Goal: Information Seeking & Learning: Stay updated

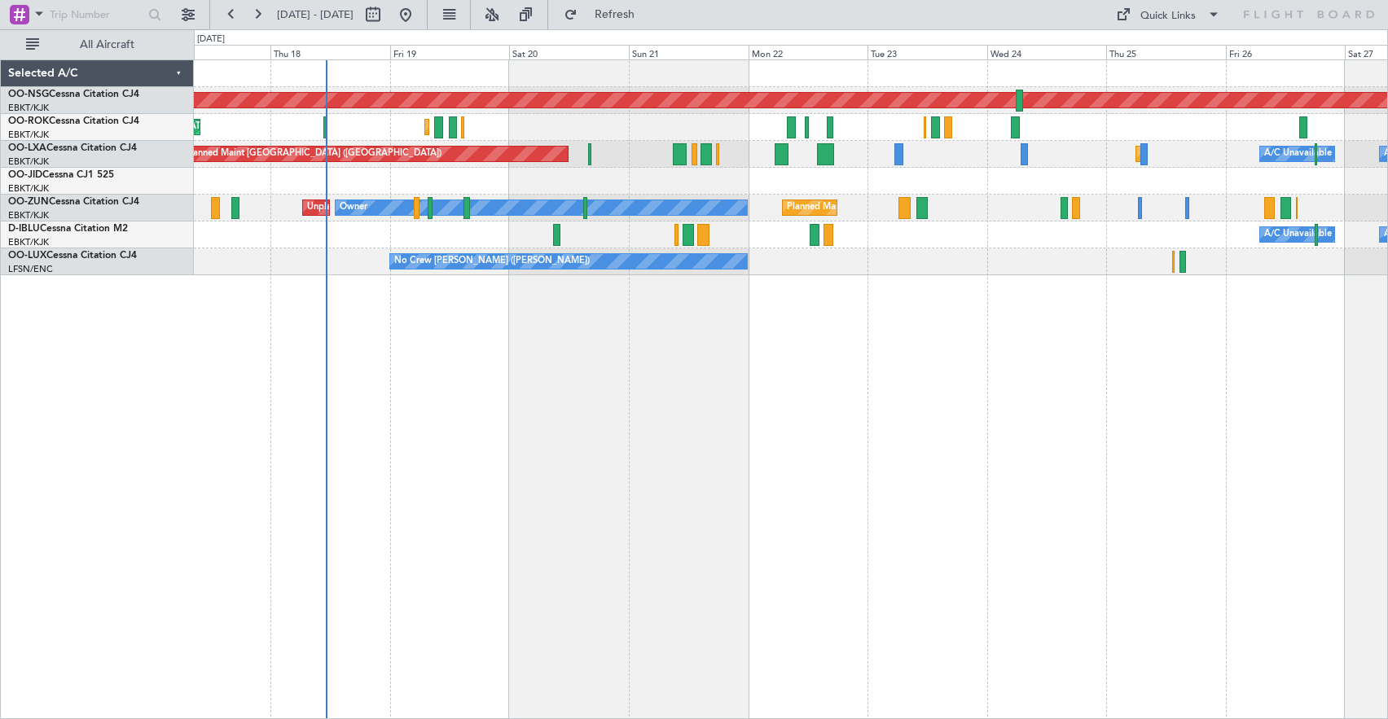
click at [727, 451] on div "Planned Maint [GEOGRAPHIC_DATA] ([GEOGRAPHIC_DATA]) Planned Maint [GEOGRAPHIC_D…" at bounding box center [791, 389] width 1194 height 660
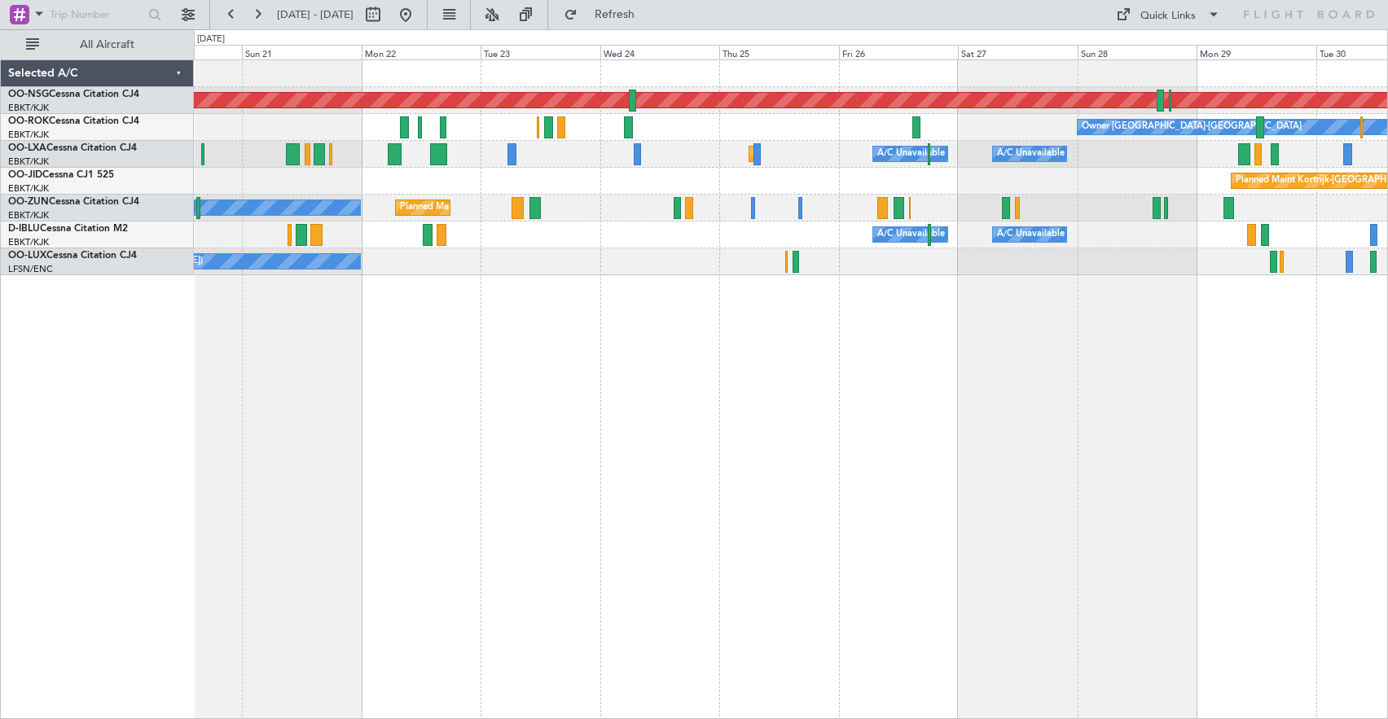
click at [819, 172] on div "Planned Maint Kortrijk-[GEOGRAPHIC_DATA]" at bounding box center [791, 181] width 1194 height 27
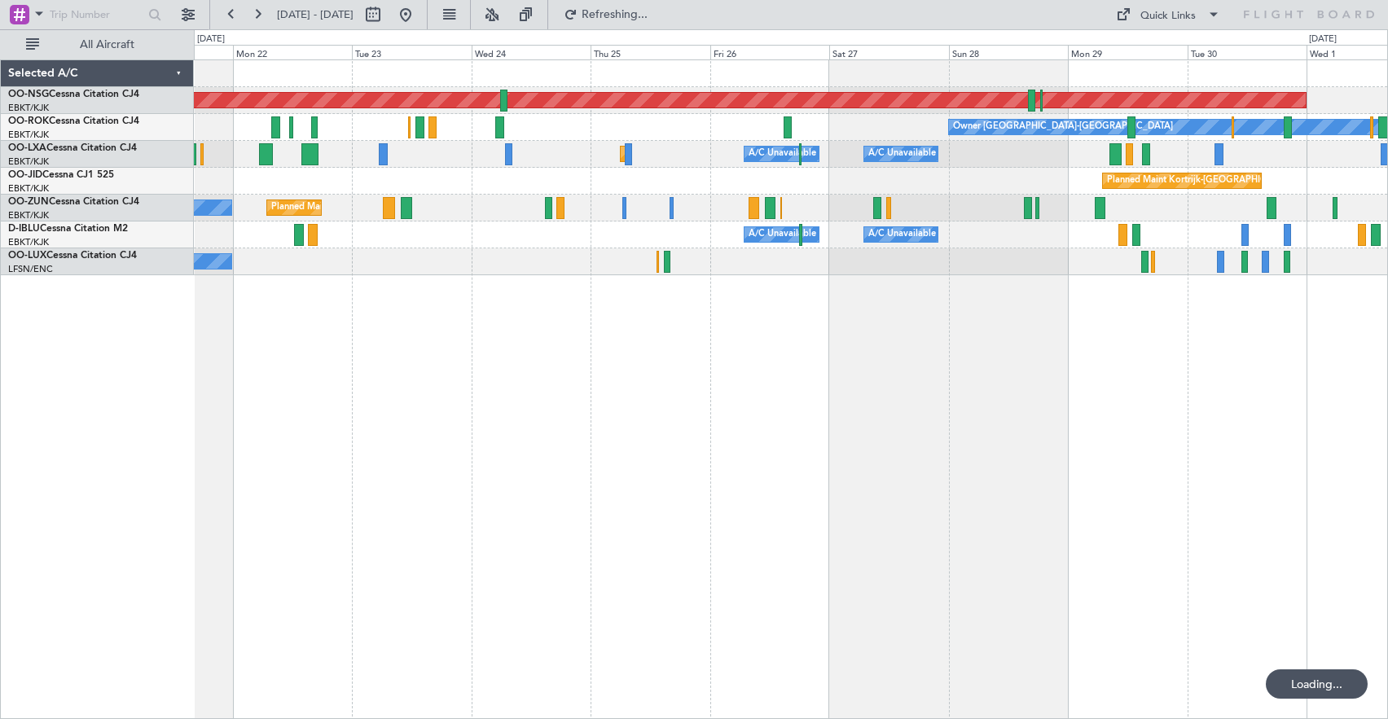
click at [921, 181] on div "Planned Maint Kortrijk-[GEOGRAPHIC_DATA]" at bounding box center [791, 181] width 1194 height 27
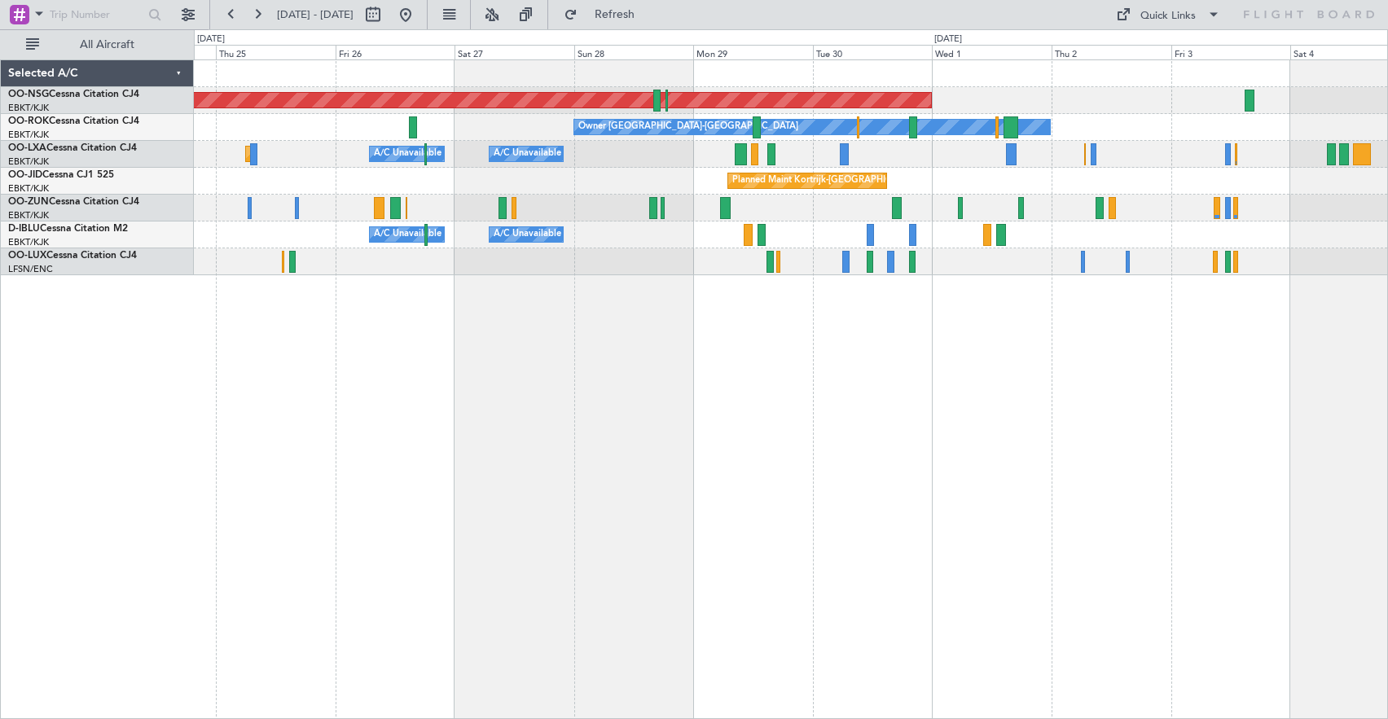
click at [578, 180] on div "Planned Maint Kortrijk-[GEOGRAPHIC_DATA]" at bounding box center [791, 181] width 1194 height 27
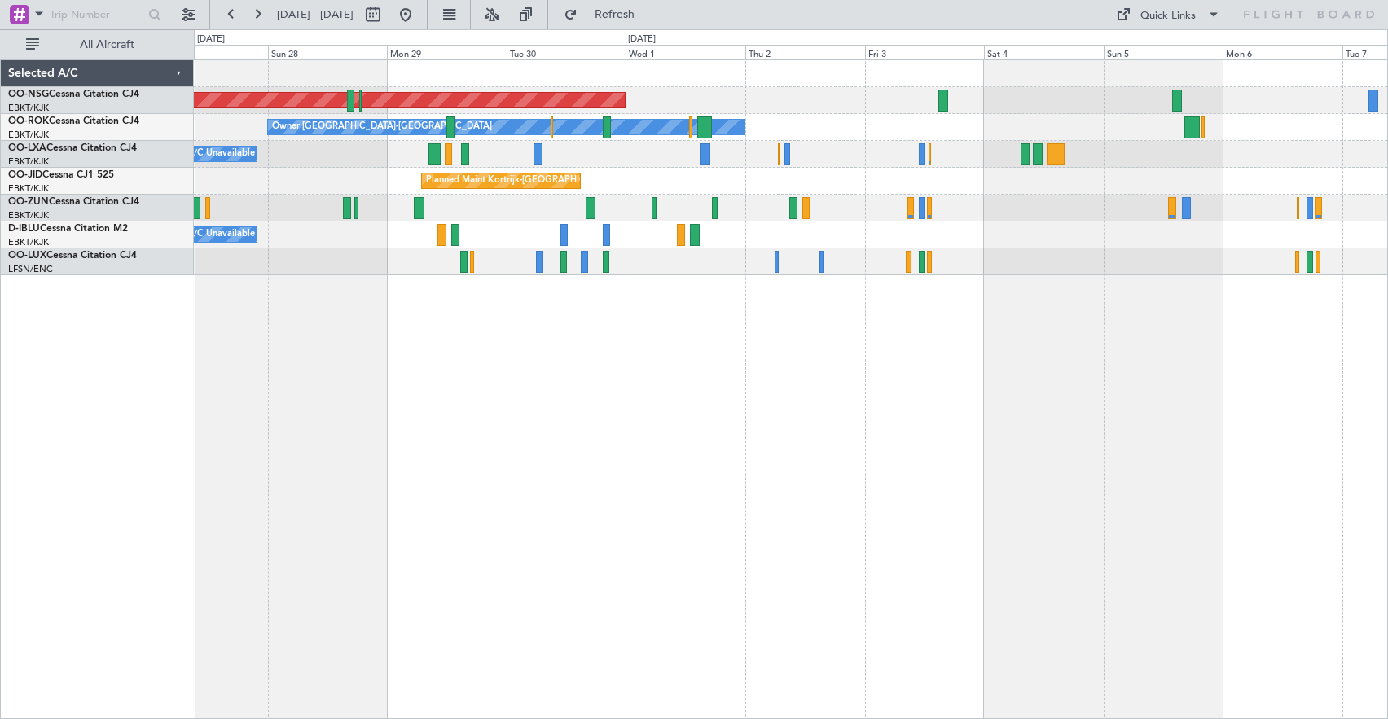
click at [992, 111] on div "Planned Maint [GEOGRAPHIC_DATA] ([GEOGRAPHIC_DATA])" at bounding box center [791, 100] width 1194 height 27
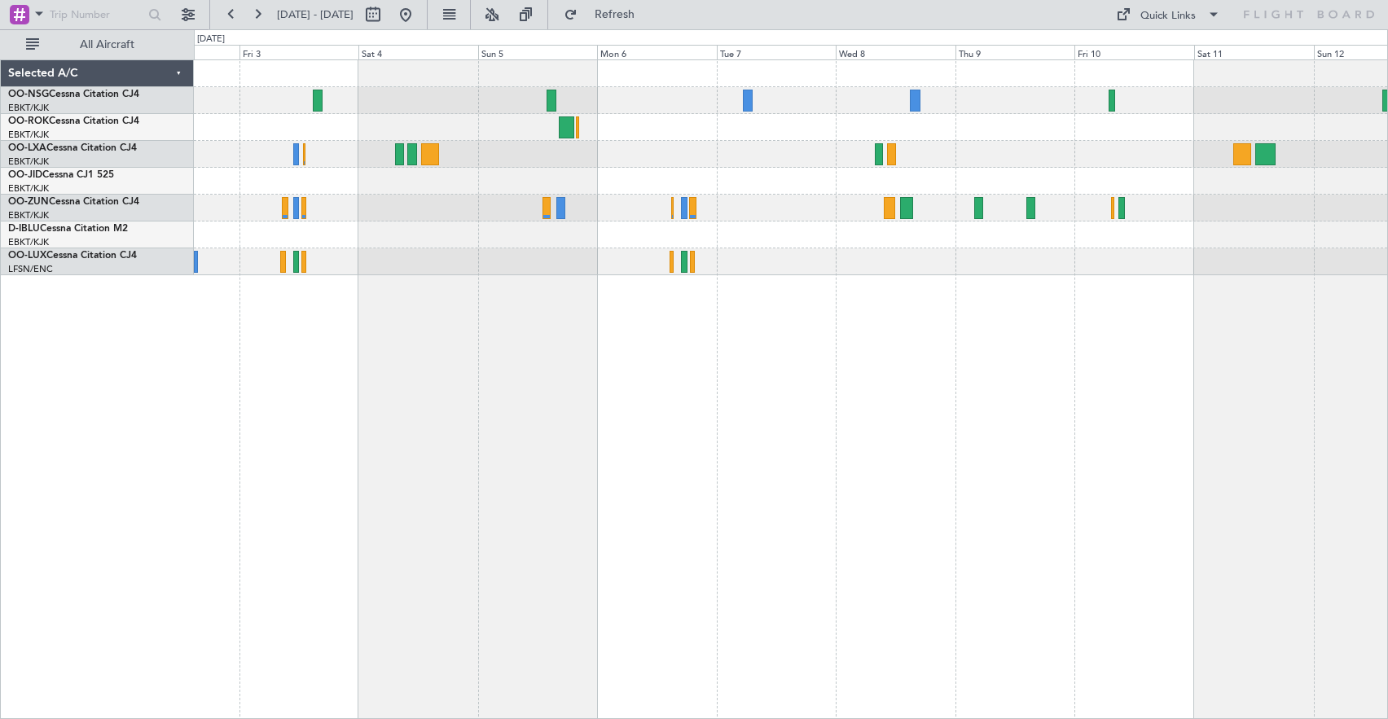
click at [592, 99] on div "Planned Maint [GEOGRAPHIC_DATA] ([GEOGRAPHIC_DATA]) Owner [GEOGRAPHIC_DATA]-[GE…" at bounding box center [791, 167] width 1194 height 215
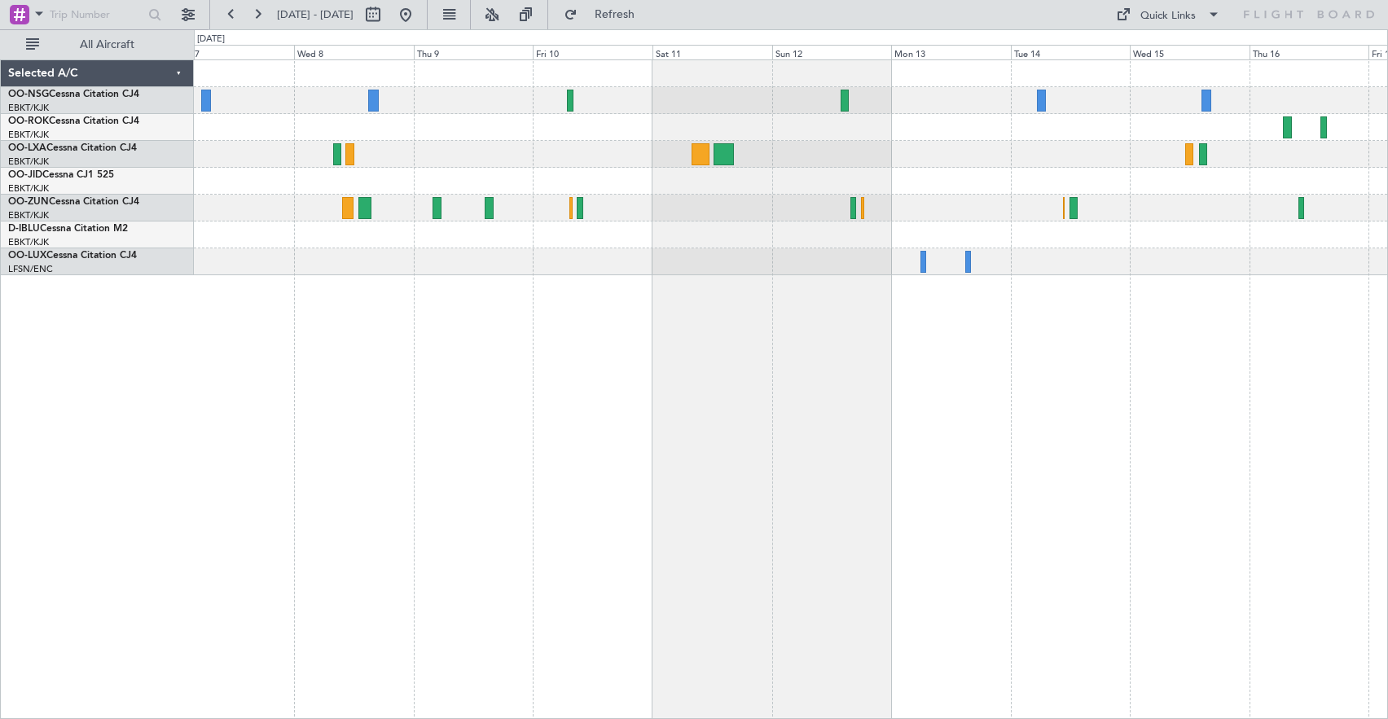
click at [689, 139] on div at bounding box center [791, 127] width 1194 height 27
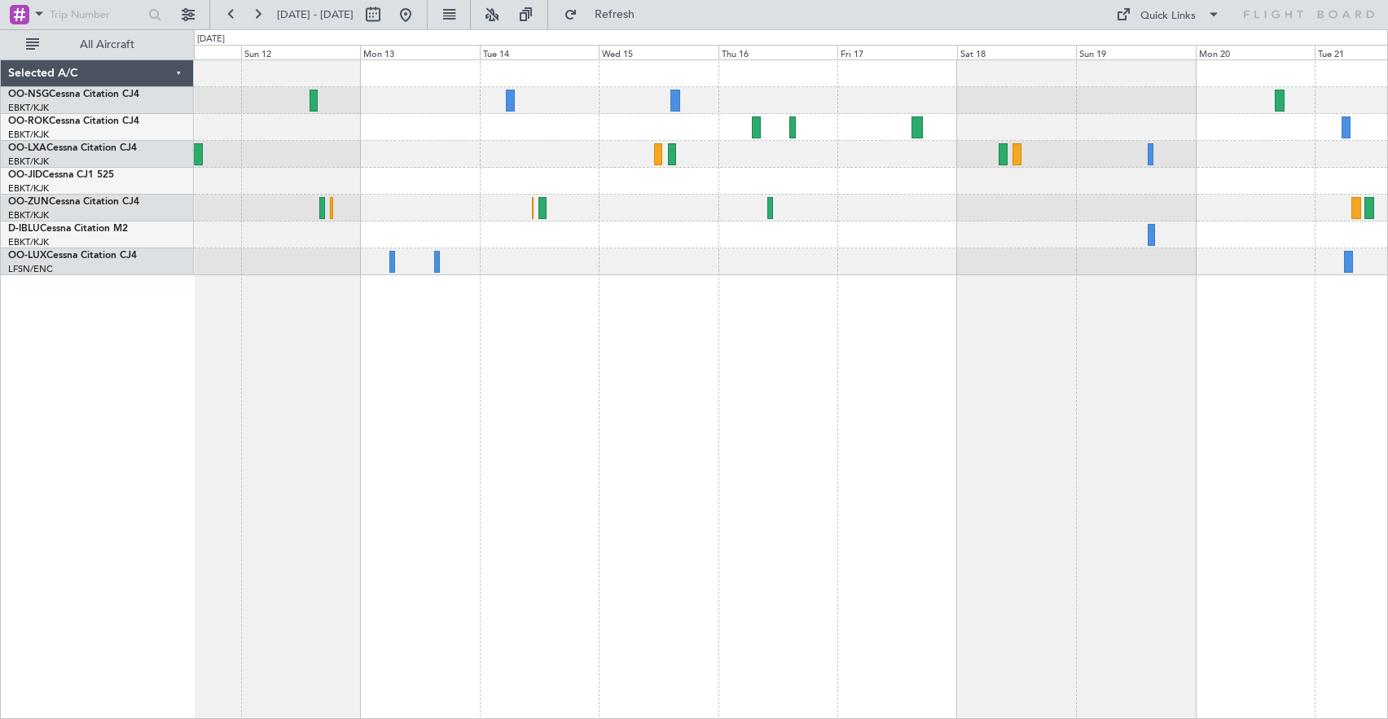
click at [776, 98] on div at bounding box center [791, 100] width 1194 height 27
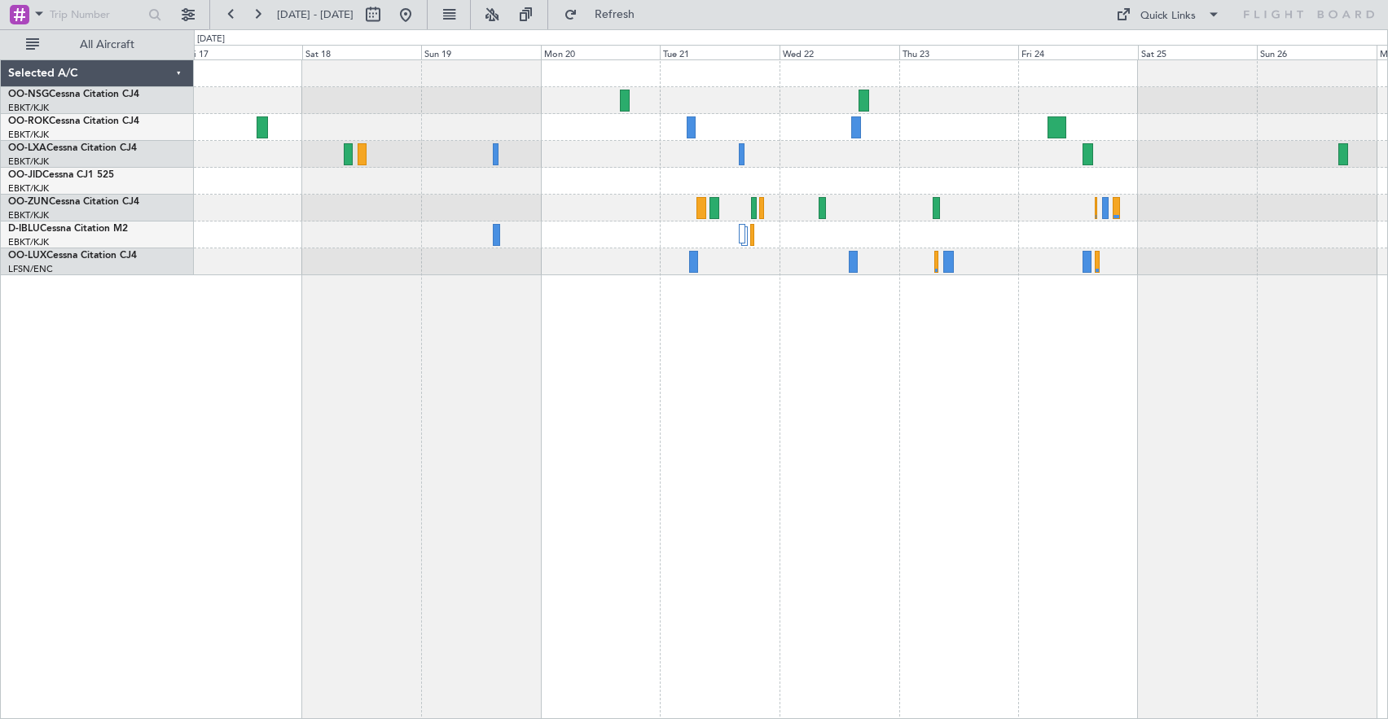
click at [627, 156] on div "Planned Maint [GEOGRAPHIC_DATA] ([GEOGRAPHIC_DATA])" at bounding box center [791, 167] width 1194 height 215
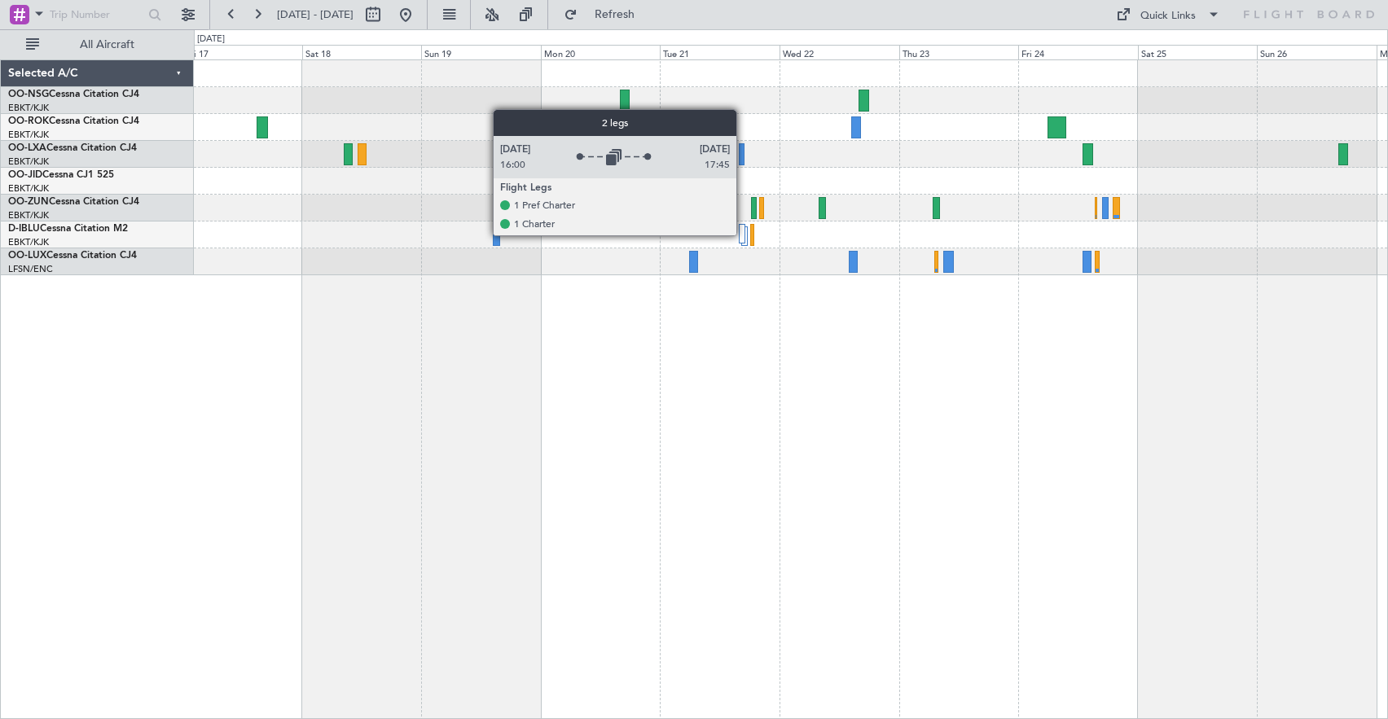
click at [744, 235] on div at bounding box center [742, 234] width 7 height 20
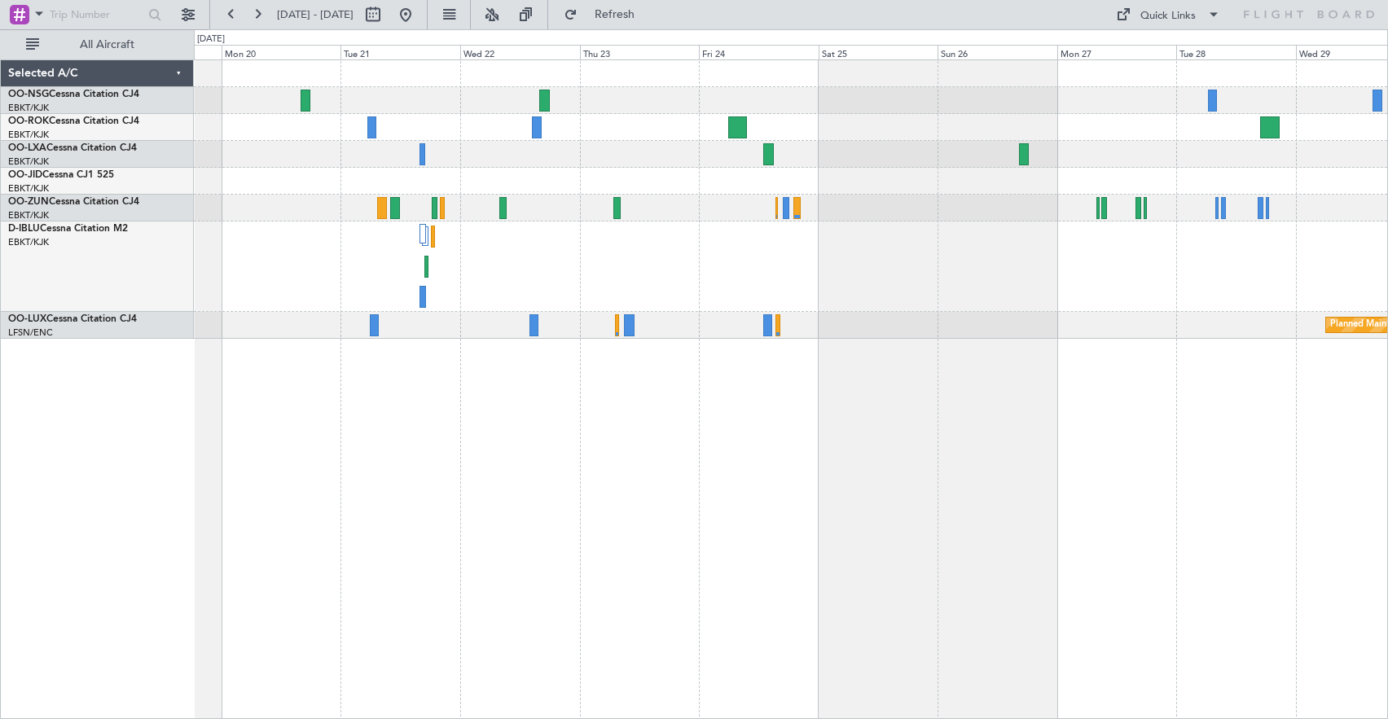
click at [794, 95] on div at bounding box center [791, 100] width 1194 height 27
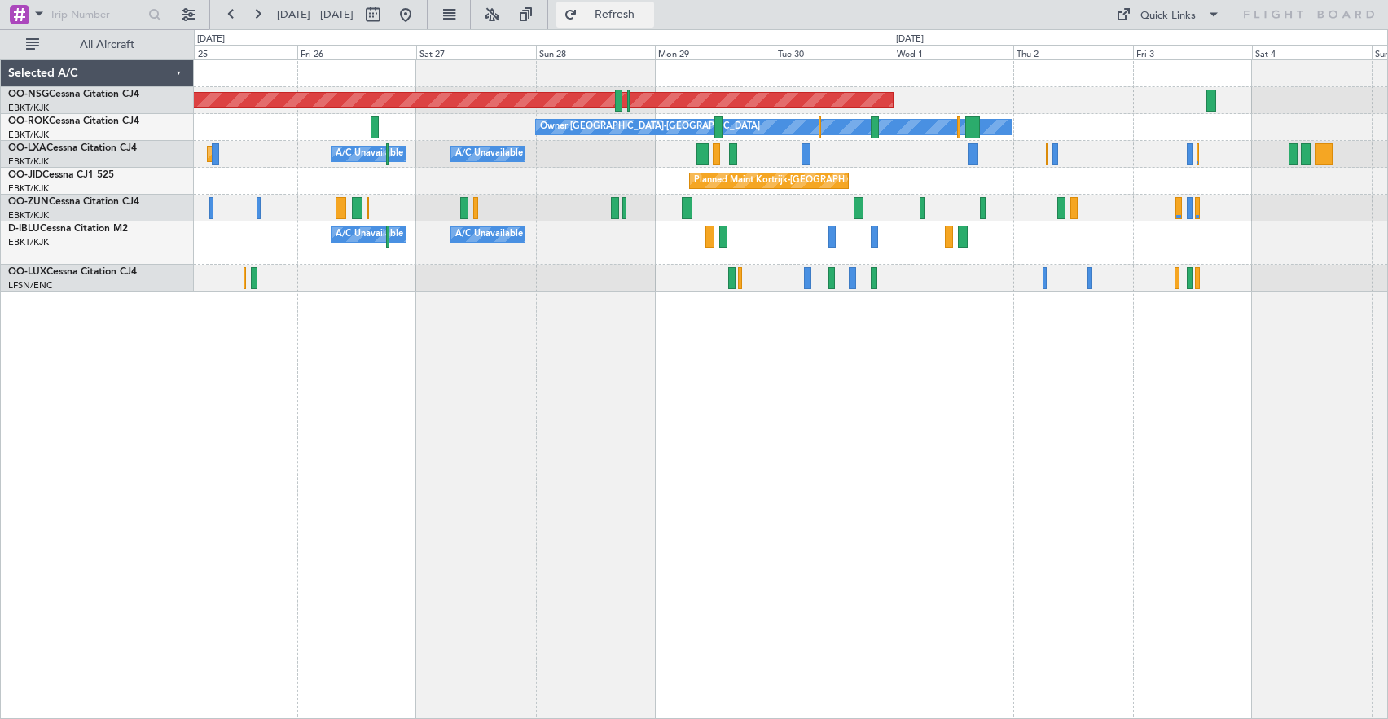
click at [638, 15] on span "Refresh" at bounding box center [615, 14] width 68 height 11
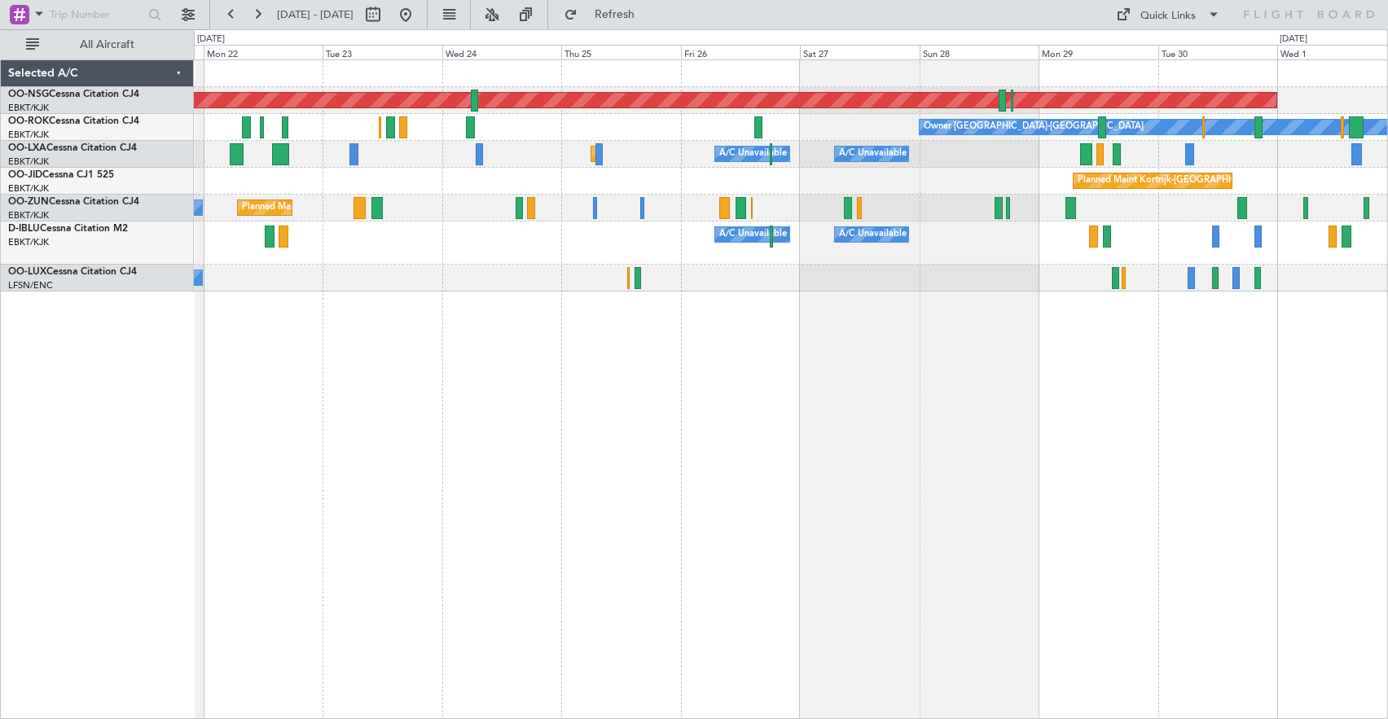
click at [847, 293] on div "Planned Maint [GEOGRAPHIC_DATA] ([GEOGRAPHIC_DATA]) Owner [GEOGRAPHIC_DATA]-[GE…" at bounding box center [791, 389] width 1194 height 660
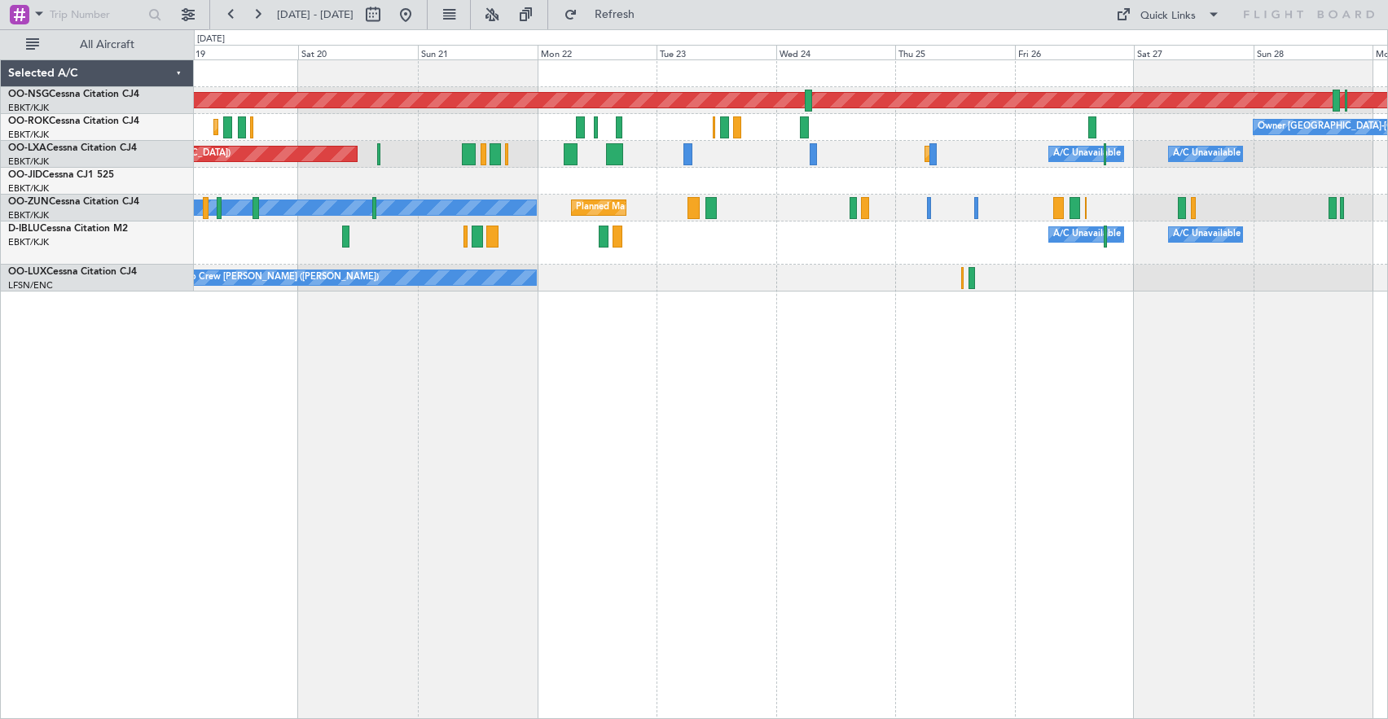
click at [808, 258] on div "A/C Unavailable [GEOGRAPHIC_DATA] ([GEOGRAPHIC_DATA] National) A/C Unavailable …" at bounding box center [791, 243] width 1194 height 43
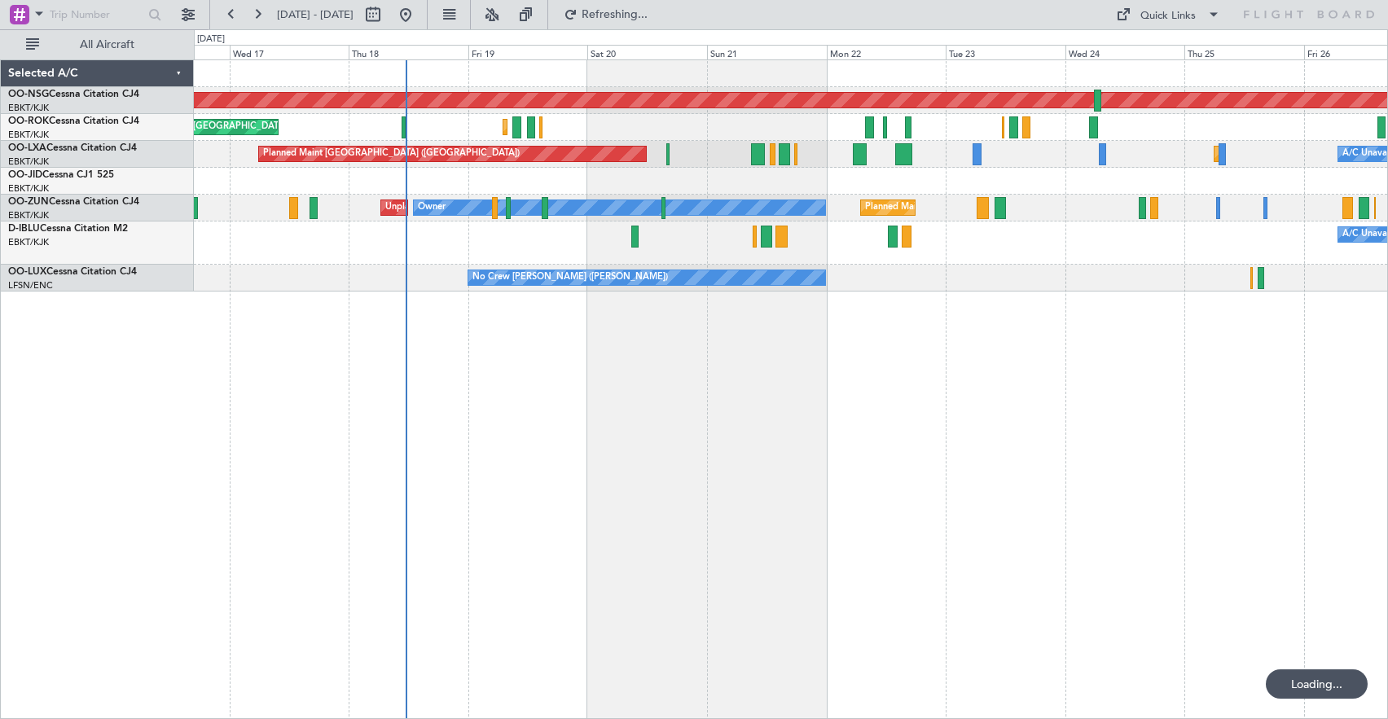
click at [1056, 272] on div "Planned Maint [GEOGRAPHIC_DATA] ([GEOGRAPHIC_DATA]) Planned Maint [GEOGRAPHIC_D…" at bounding box center [791, 175] width 1194 height 231
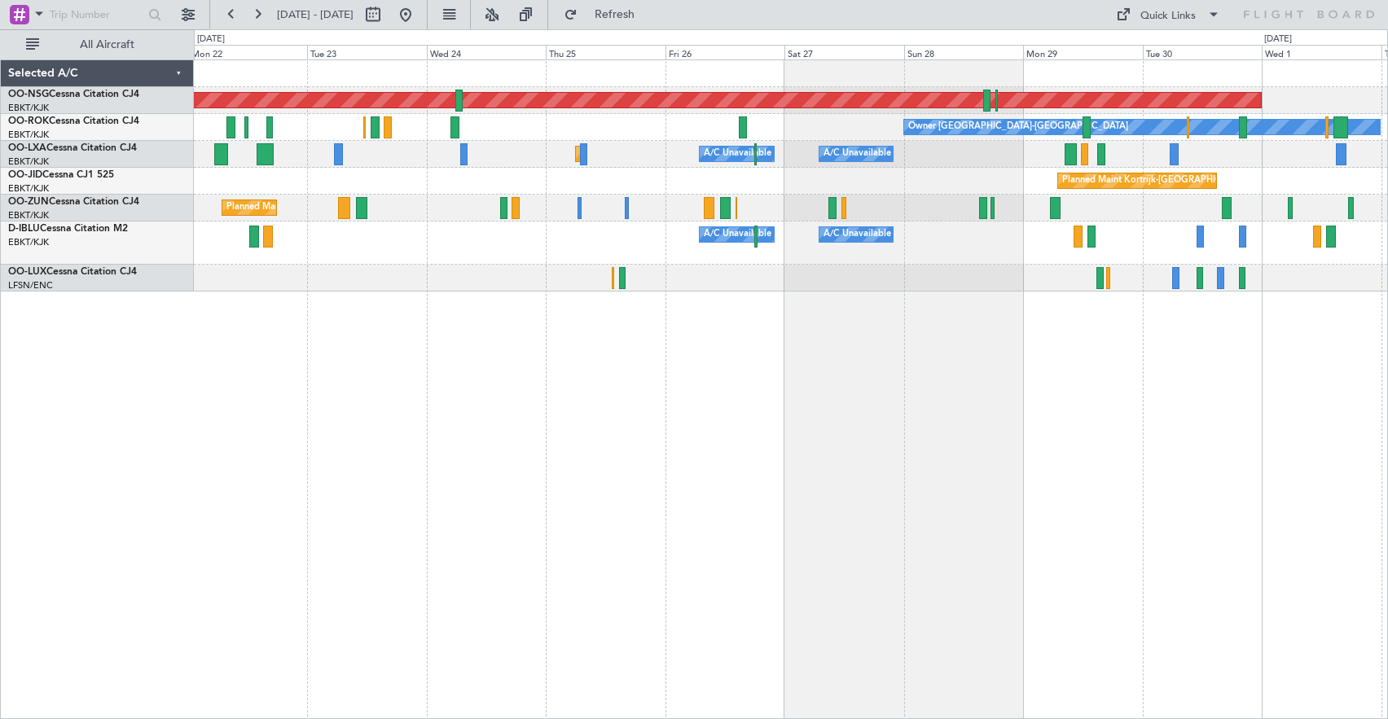
click at [469, 151] on div "Planned Maint [GEOGRAPHIC_DATA] ([GEOGRAPHIC_DATA]) Owner [GEOGRAPHIC_DATA]-[GE…" at bounding box center [791, 175] width 1194 height 231
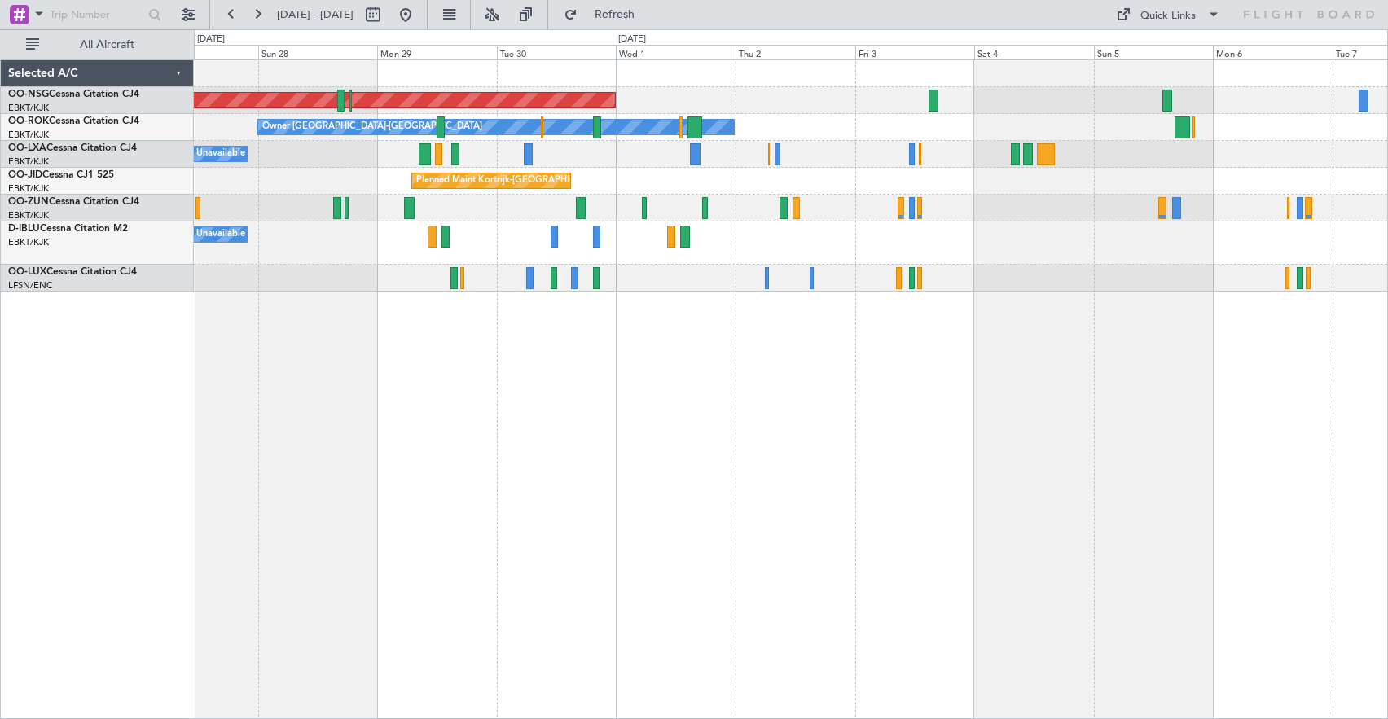
click at [741, 97] on div "Planned Maint [GEOGRAPHIC_DATA] ([GEOGRAPHIC_DATA])" at bounding box center [791, 100] width 1194 height 27
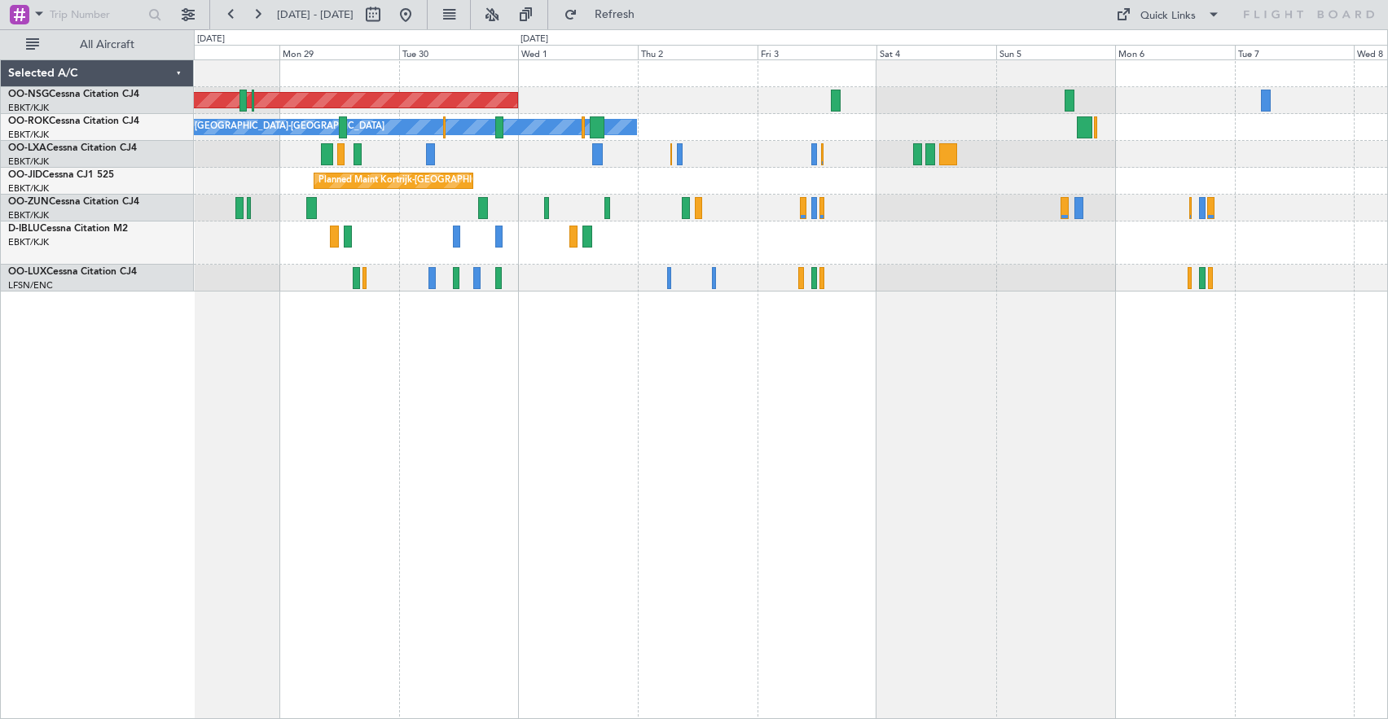
click at [944, 186] on div "Planned Maint Kortrijk-[GEOGRAPHIC_DATA]" at bounding box center [791, 181] width 1194 height 27
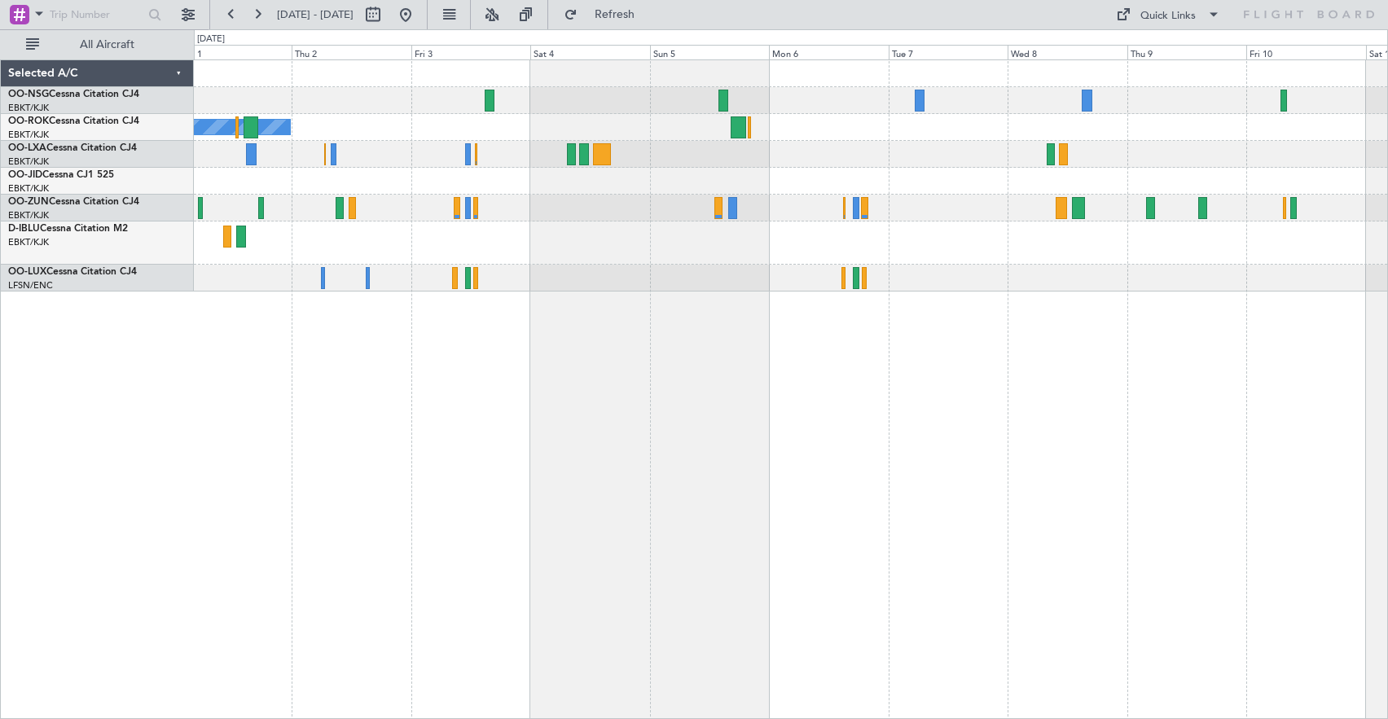
click at [842, 152] on div "Planned Maint [GEOGRAPHIC_DATA] ([GEOGRAPHIC_DATA]) Owner [GEOGRAPHIC_DATA]-[GE…" at bounding box center [791, 175] width 1194 height 231
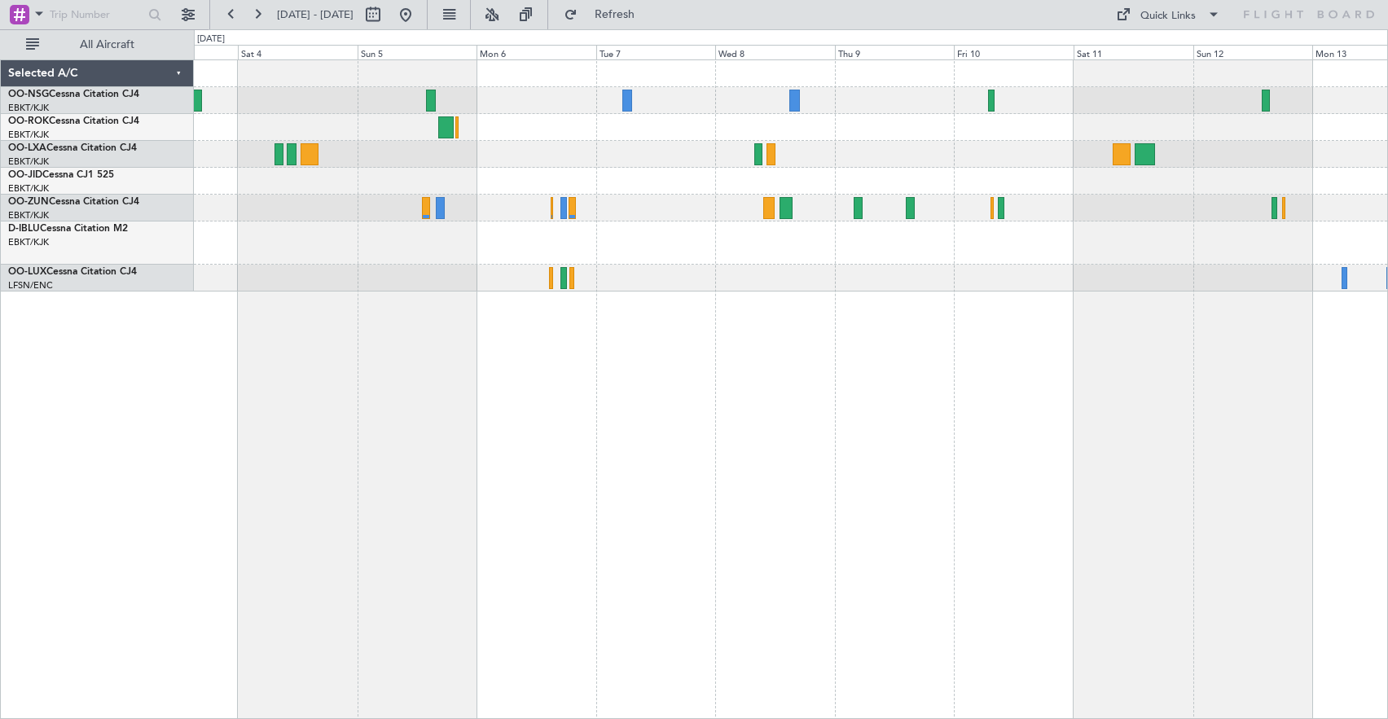
click at [898, 152] on div at bounding box center [791, 154] width 1194 height 27
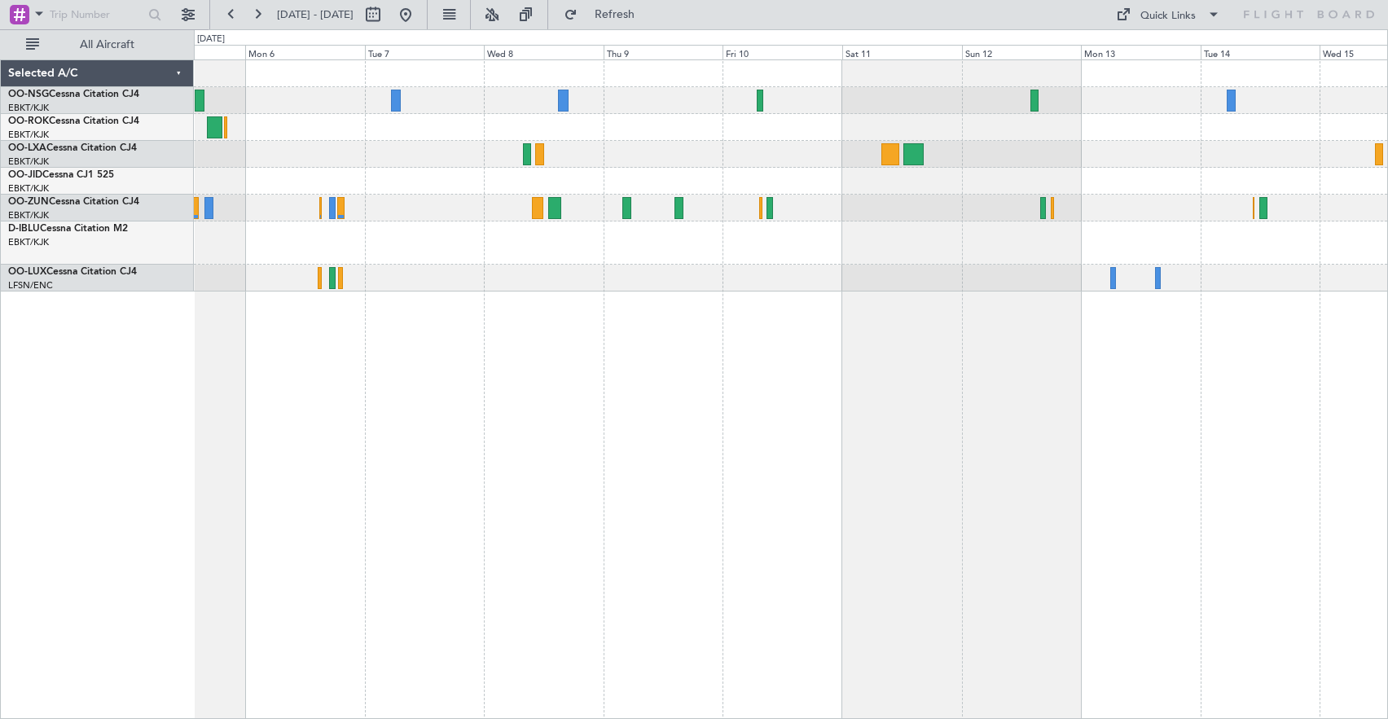
click at [1037, 161] on div at bounding box center [791, 154] width 1194 height 27
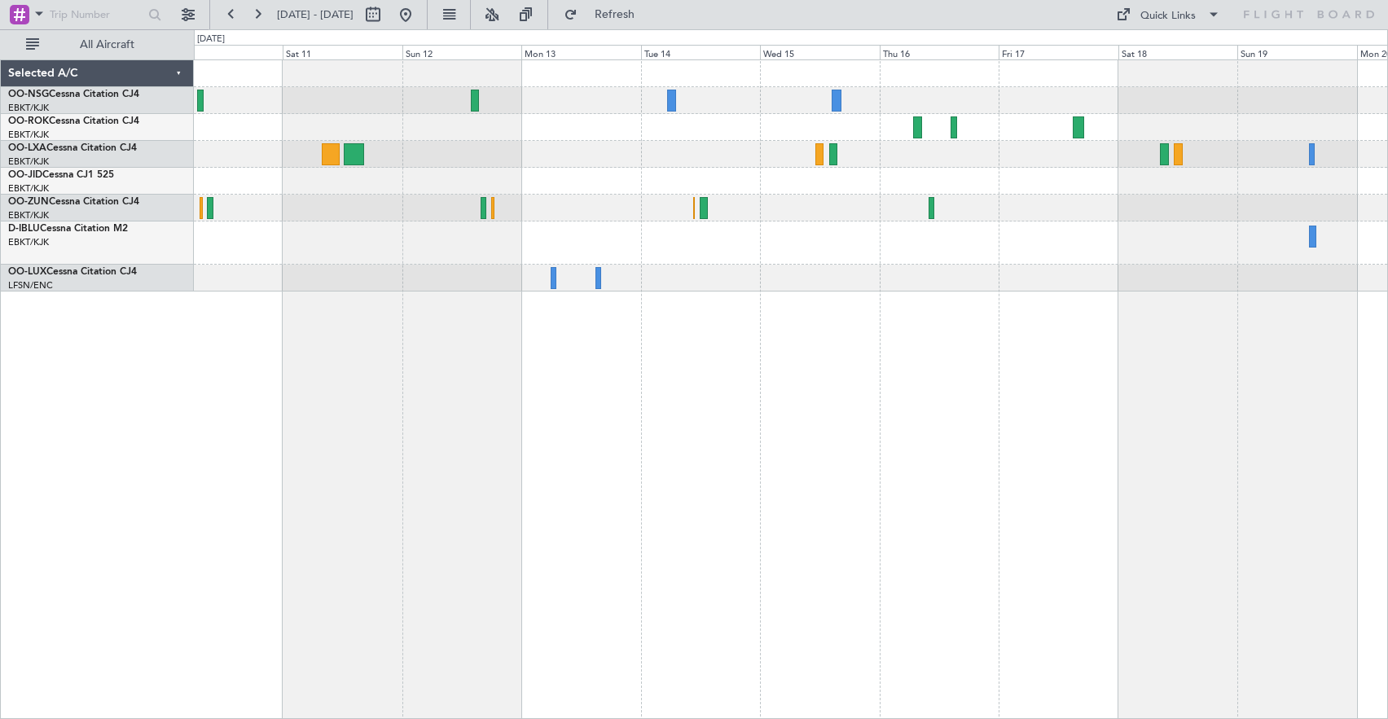
click at [647, 176] on div at bounding box center [791, 175] width 1194 height 231
